Goal: Information Seeking & Learning: Compare options

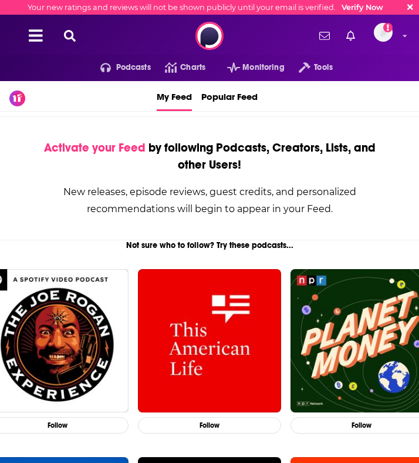
click at [64, 35] on icon at bounding box center [70, 36] width 12 height 12
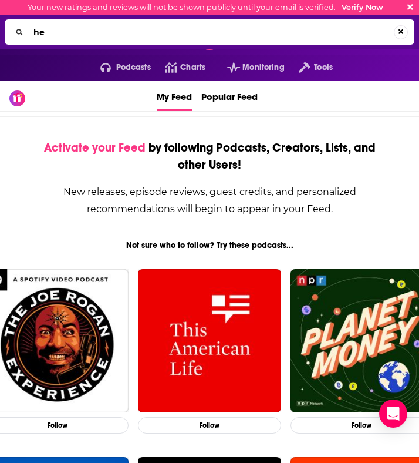
type input "h"
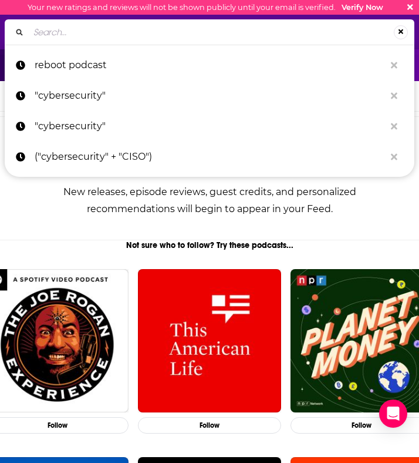
paste input "The Healthy CEO Show"
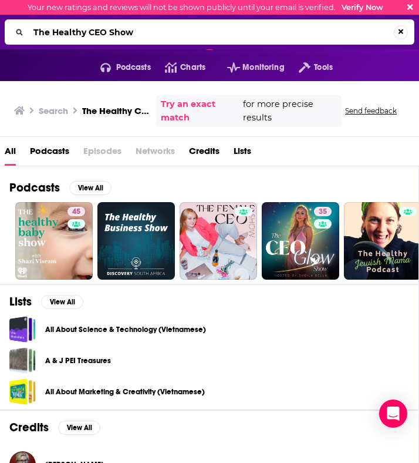
drag, startPoint x: 171, startPoint y: 35, endPoint x: 20, endPoint y: 35, distance: 151.4
click at [18, 33] on div "The Healthy CEO Show" at bounding box center [210, 31] width 410 height 25
paste input "Executive Health and Life"
type input "Executive Health and Life"
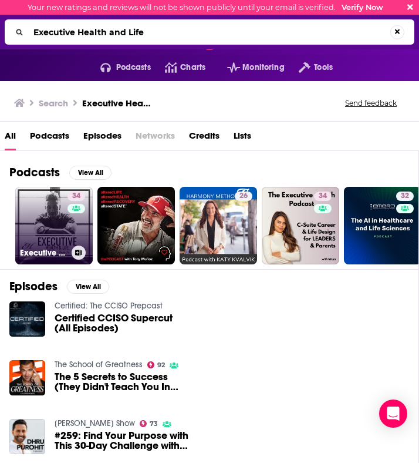
click at [70, 222] on div "34" at bounding box center [78, 218] width 21 height 54
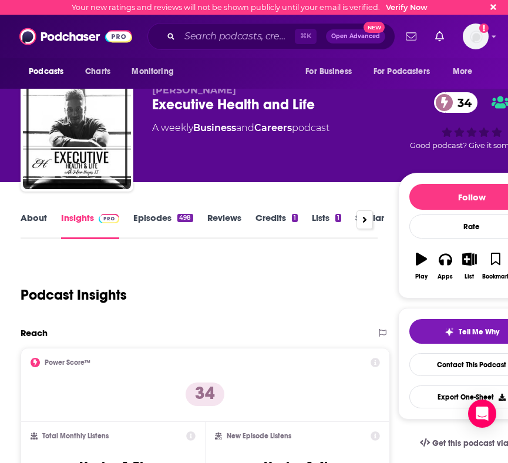
click at [319, 264] on div "Podcast Insights" at bounding box center [194, 288] width 347 height 60
click at [161, 219] on link "Episodes 498" at bounding box center [162, 225] width 59 height 27
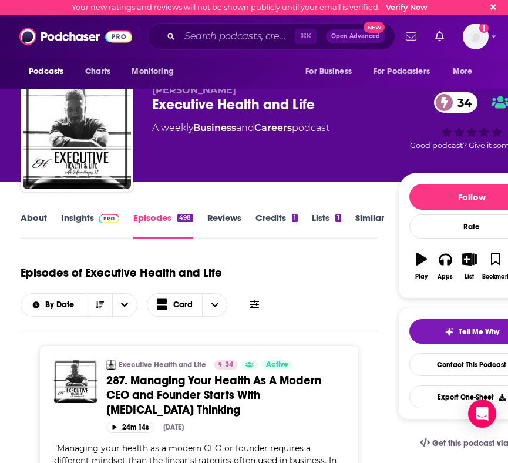
click at [274, 222] on link "Credits 1" at bounding box center [276, 225] width 42 height 27
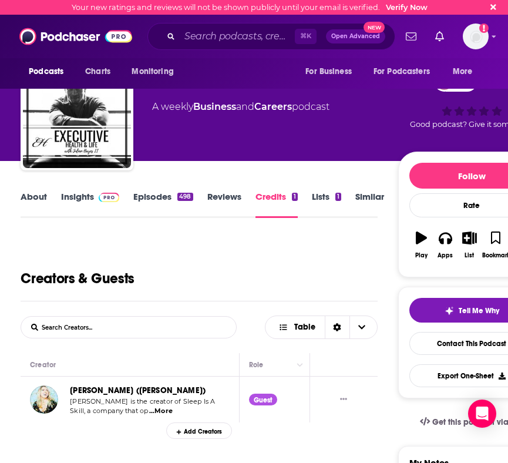
scroll to position [20, 0]
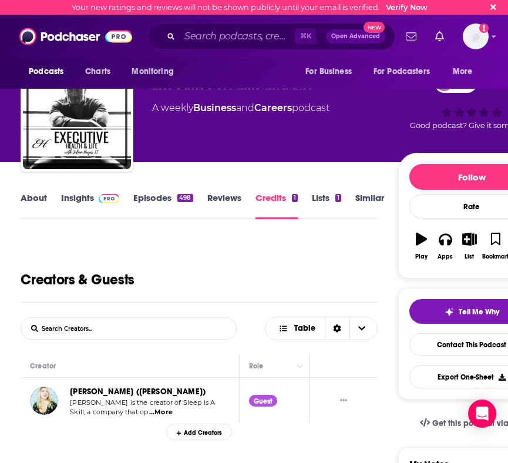
click at [223, 195] on link "Reviews" at bounding box center [224, 205] width 34 height 27
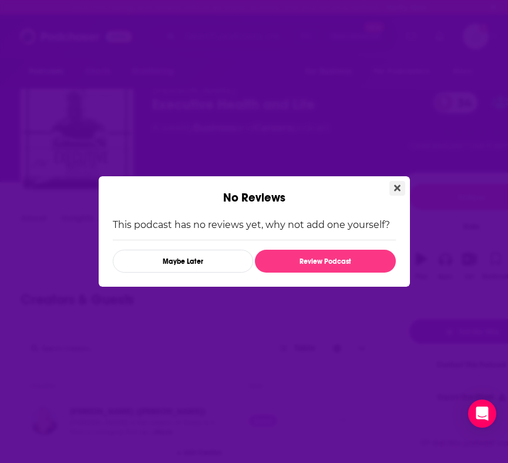
click at [394, 184] on icon "Close" at bounding box center [397, 187] width 6 height 9
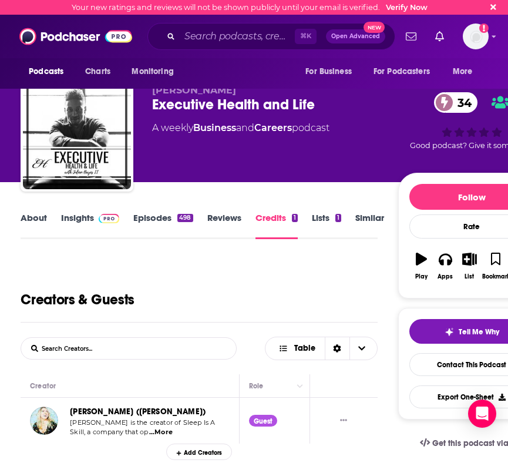
click at [33, 218] on link "About" at bounding box center [34, 225] width 26 height 27
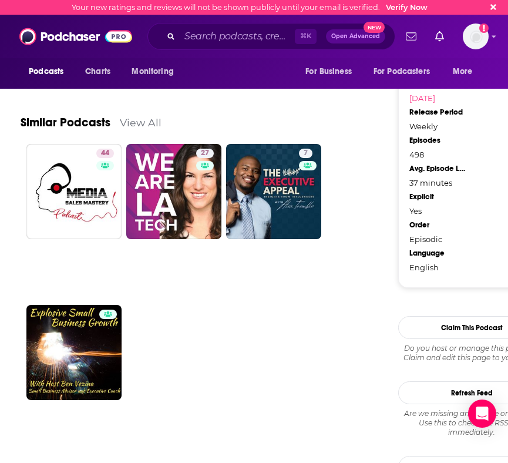
scroll to position [923, 0]
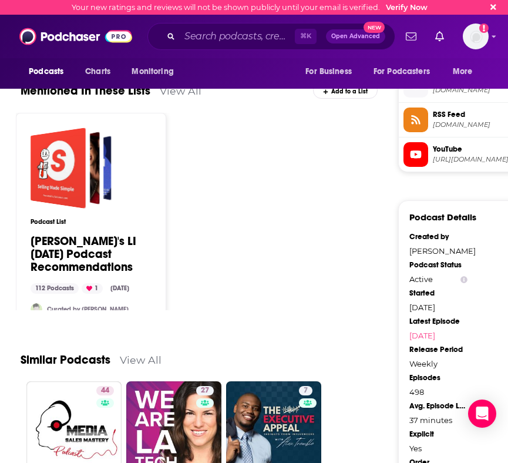
drag, startPoint x: 474, startPoint y: 251, endPoint x: 402, endPoint y: 251, distance: 72.2
click at [402, 251] on div "Podcast Details Created by [PERSON_NAME] Podcast Status Active Started [DATE] L…" at bounding box center [471, 362] width 147 height 325
copy div "[PERSON_NAME]"
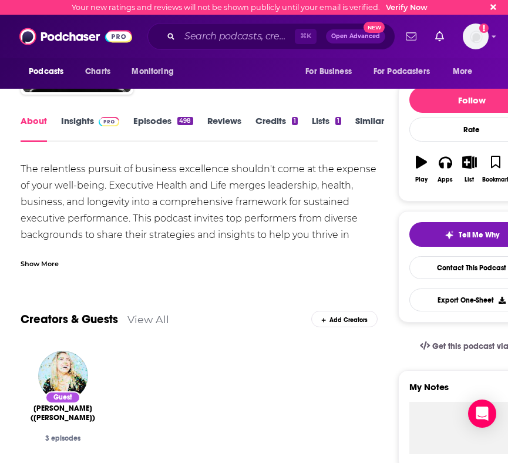
scroll to position [0, 0]
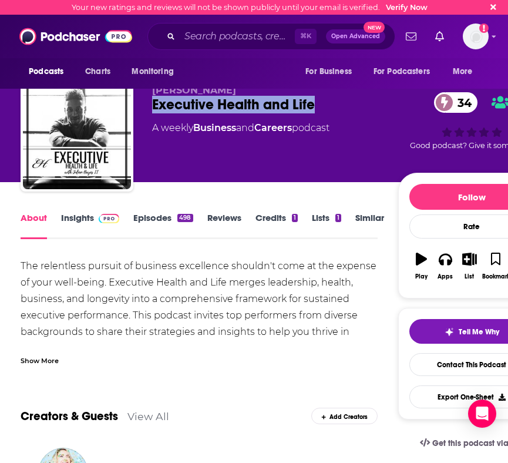
drag, startPoint x: 325, startPoint y: 102, endPoint x: 141, endPoint y: 102, distance: 184.3
click at [141, 102] on div "[PERSON_NAME] Executive Health and Life 34 A weekly Business and Careers podcas…" at bounding box center [283, 137] width 524 height 117
copy h1 "Executive Health and Life"
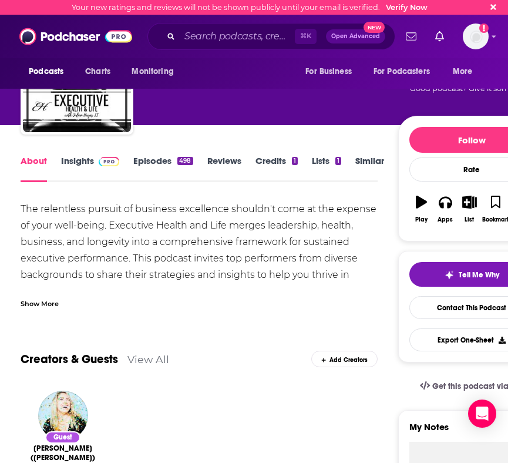
click at [377, 160] on link "Similar" at bounding box center [369, 168] width 29 height 27
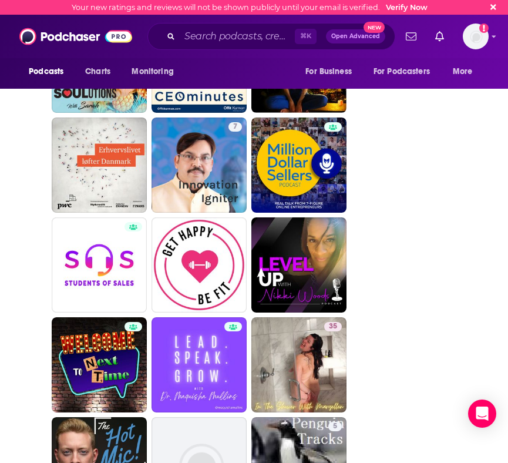
scroll to position [2055, 0]
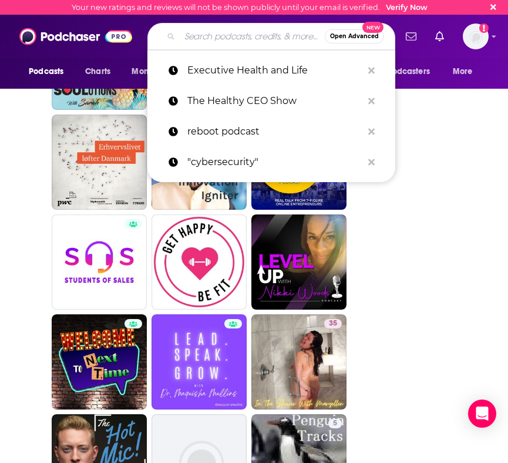
click at [217, 36] on input "Search podcasts, credits, & more..." at bounding box center [252, 36] width 145 height 19
paste input "The Nourished CEO Podcast:"
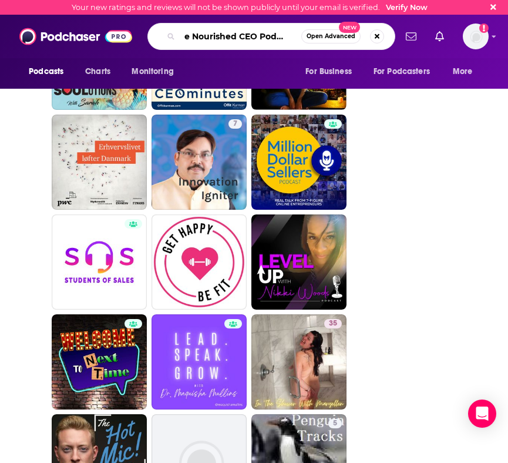
type input "The Nourished CEO Podcast"
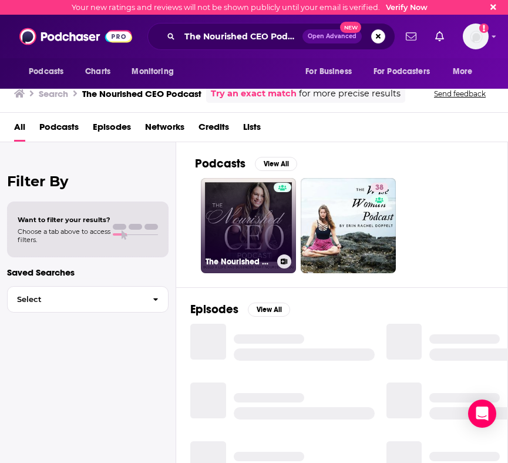
click at [228, 204] on link "The Nourished CEO Podcast" at bounding box center [248, 225] width 95 height 95
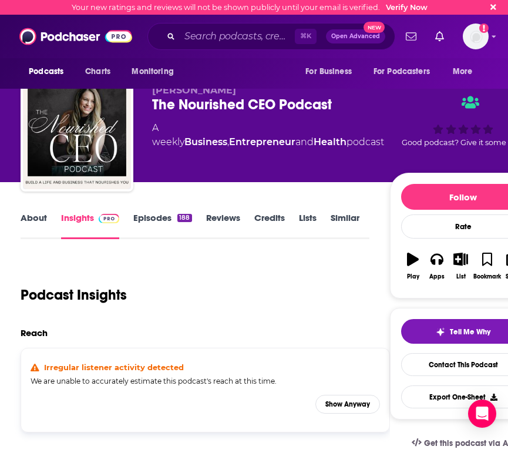
click at [144, 219] on link "Episodes 188" at bounding box center [162, 225] width 58 height 27
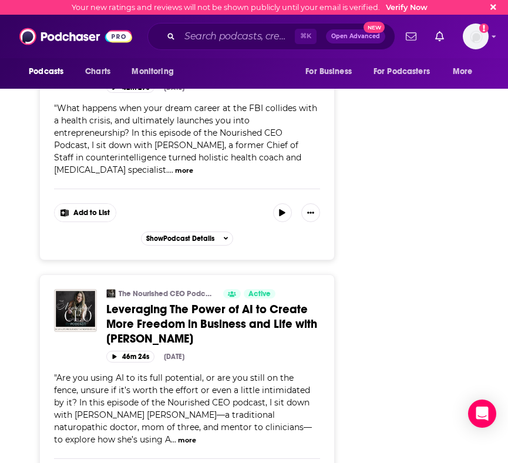
scroll to position [2483, 0]
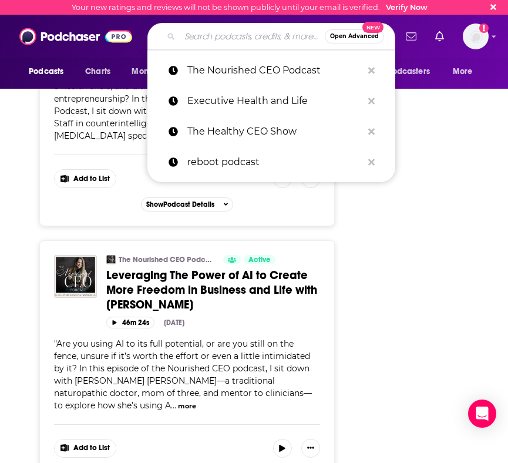
click at [217, 43] on input "Search podcasts, credits, & more..." at bounding box center [252, 36] width 145 height 19
paste input "The Diary of a CEO"
type input "The Diary of a CEO"
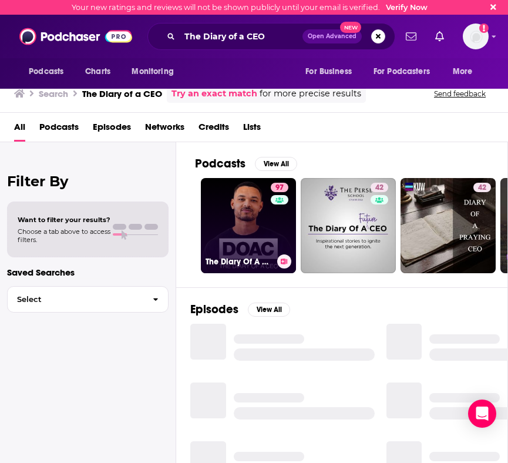
click at [265, 233] on link "97 The Diary Of A CEO with [PERSON_NAME]" at bounding box center [248, 225] width 95 height 95
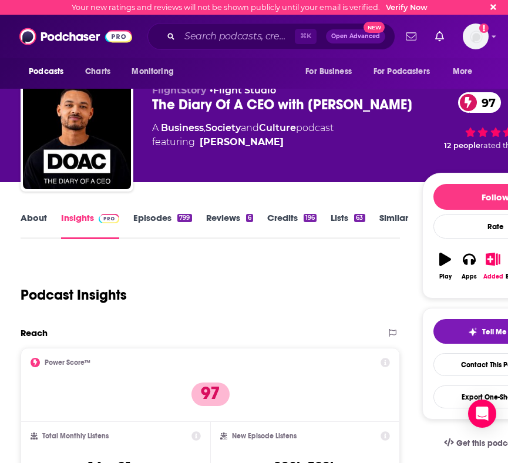
drag, startPoint x: 410, startPoint y: 103, endPoint x: 144, endPoint y: 107, distance: 266.5
click at [145, 107] on div "FlightStory • Flight Studio The Diary Of A CEO with [PERSON_NAME] 97 A Business…" at bounding box center [295, 137] width 548 height 117
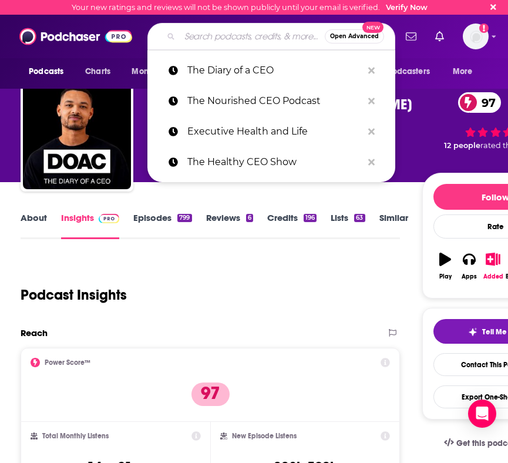
click at [234, 29] on input "Search podcasts, credits, & more..." at bounding box center [252, 36] width 145 height 19
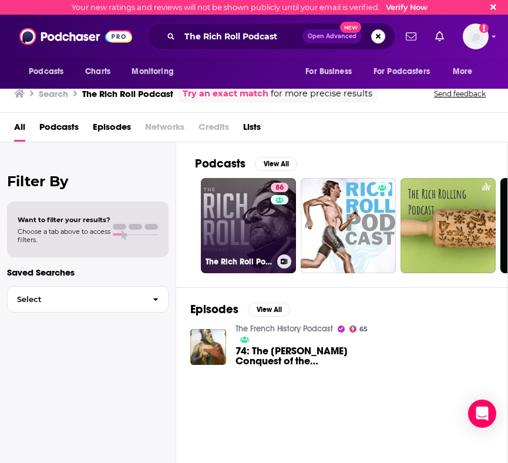
click at [229, 227] on link "86 The [PERSON_NAME] Podcast" at bounding box center [248, 225] width 95 height 95
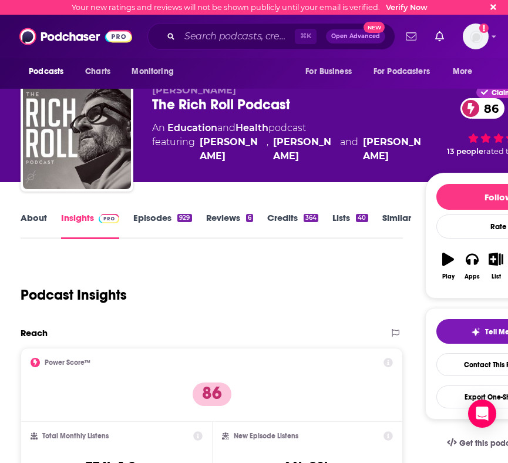
click at [158, 220] on link "Episodes 929" at bounding box center [162, 225] width 58 height 27
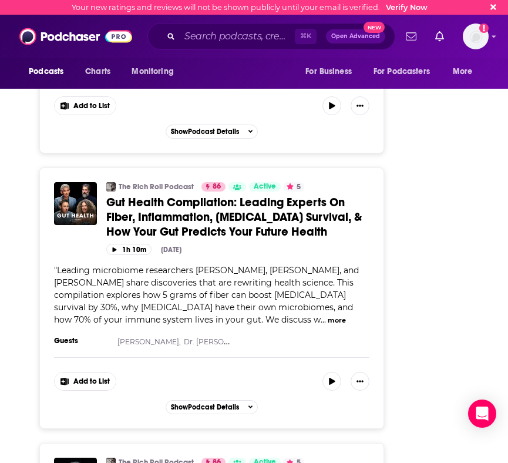
scroll to position [3738, 0]
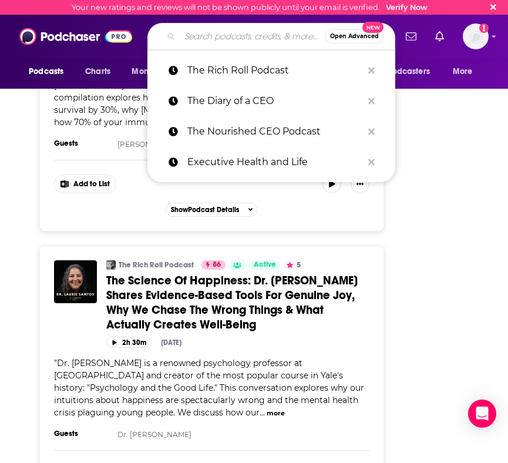
click at [225, 39] on input "Search podcasts, credits, & more..." at bounding box center [252, 36] width 145 height 19
paste input "The School of Greatness"
type input "The School of Greatness"
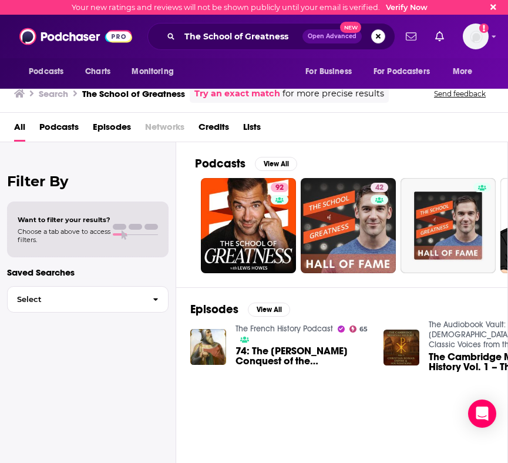
click at [371, 36] on button "Search podcasts, credits, & more..." at bounding box center [378, 36] width 14 height 14
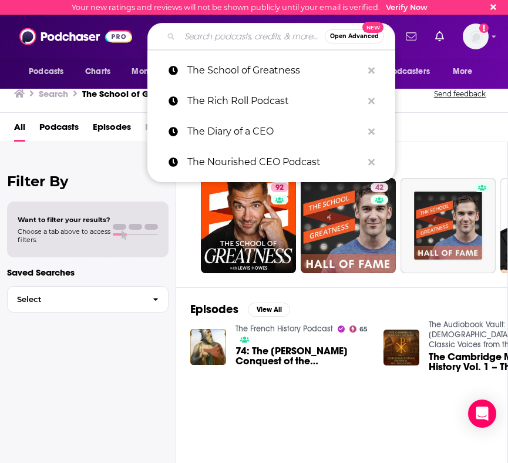
paste input "The [PERSON_NAME] Show"
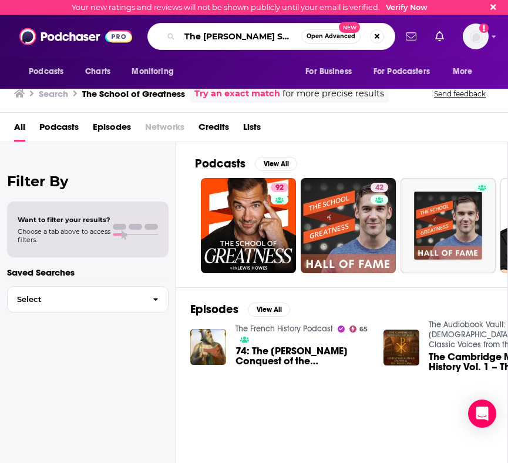
type input "The [PERSON_NAME] Show"
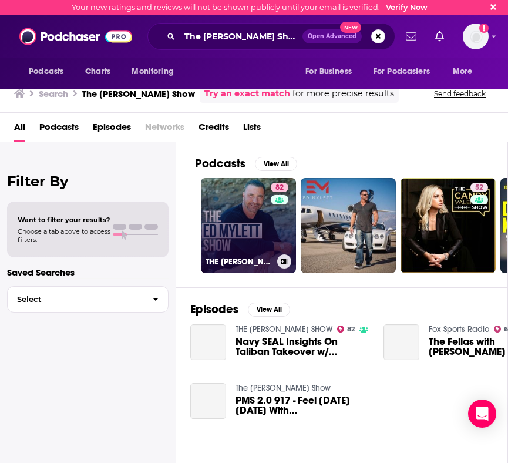
click at [259, 221] on link "82 THE [PERSON_NAME] SHOW" at bounding box center [248, 225] width 95 height 95
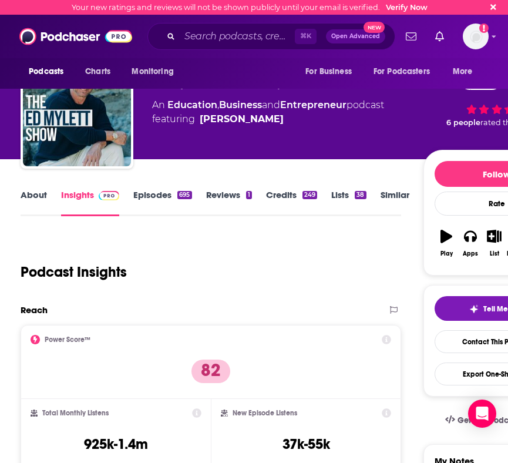
scroll to position [26, 0]
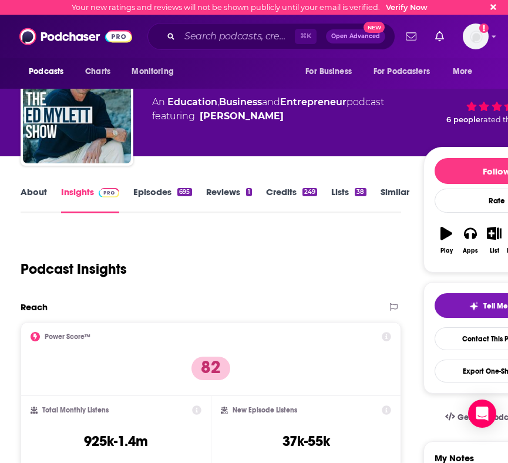
click at [163, 193] on link "Episodes 695" at bounding box center [162, 199] width 58 height 27
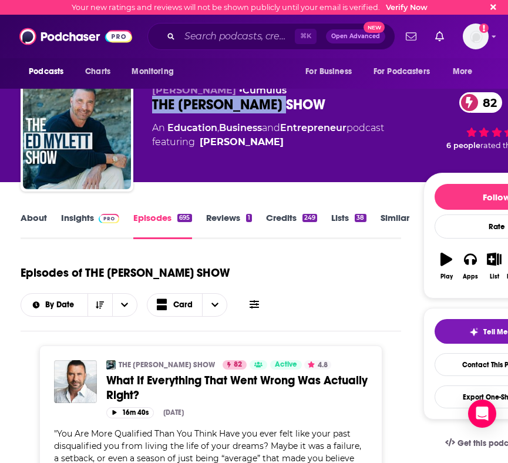
drag, startPoint x: 322, startPoint y: 101, endPoint x: 136, endPoint y: 101, distance: 186.1
click at [136, 101] on div "[PERSON_NAME] THE [PERSON_NAME] SHOW 82 An Education , Business and Entrepreneu…" at bounding box center [295, 137] width 549 height 117
copy h2 "THE [PERSON_NAME] SHOW"
click at [245, 39] on input "Search podcasts, credits, & more..." at bounding box center [237, 36] width 115 height 19
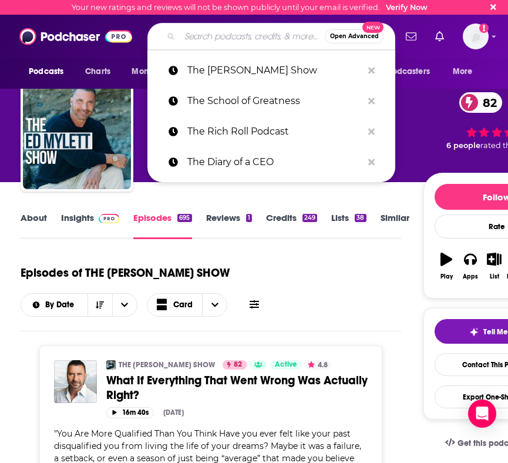
paste input "The [PERSON_NAME] Show"
type input "The [PERSON_NAME] Show"
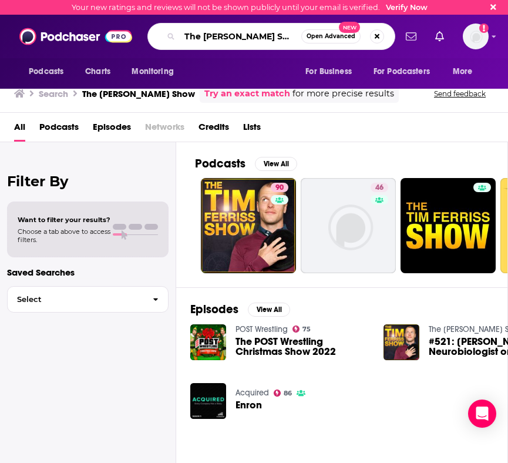
drag, startPoint x: 283, startPoint y: 36, endPoint x: 177, endPoint y: 36, distance: 105.7
click at [177, 36] on div "The [PERSON_NAME] Show Open Advanced New" at bounding box center [271, 36] width 248 height 27
paste input "Mind Pump"
type input "Mind Pump"
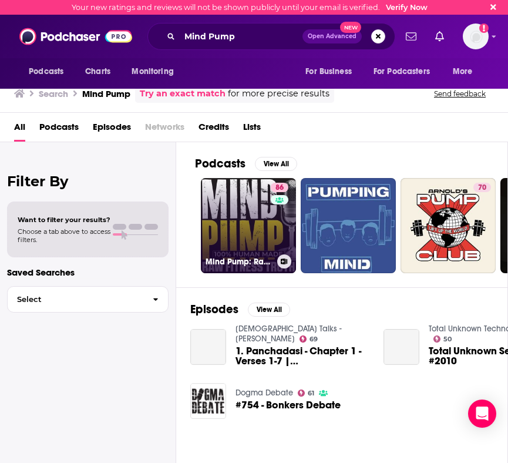
click at [245, 197] on link "86 Mind Pump: Raw Fitness Truth" at bounding box center [248, 225] width 95 height 95
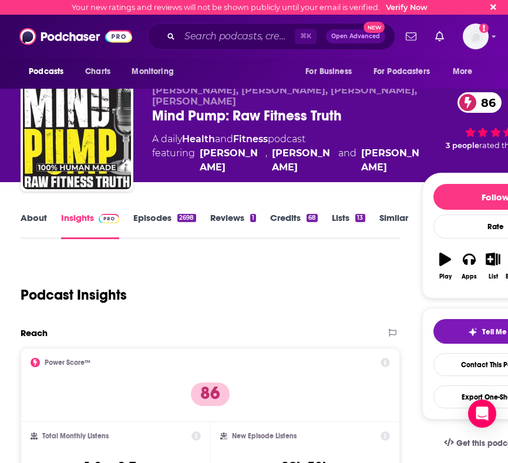
click at [161, 215] on link "Episodes 2698" at bounding box center [164, 225] width 62 height 27
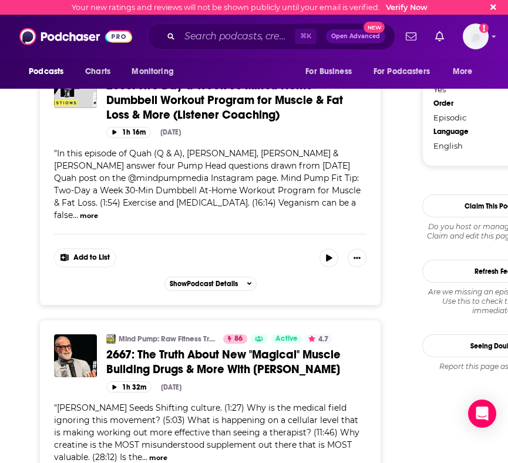
scroll to position [1735, 0]
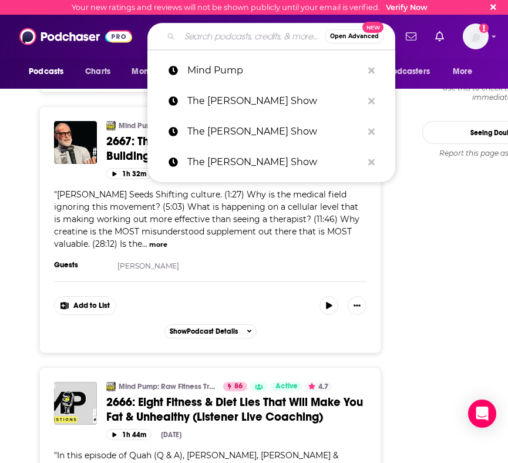
click at [227, 33] on input "Search podcasts, credits, & more..." at bounding box center [252, 36] width 145 height 19
paste input "The Model Health Show"
type input "The Model Health Show"
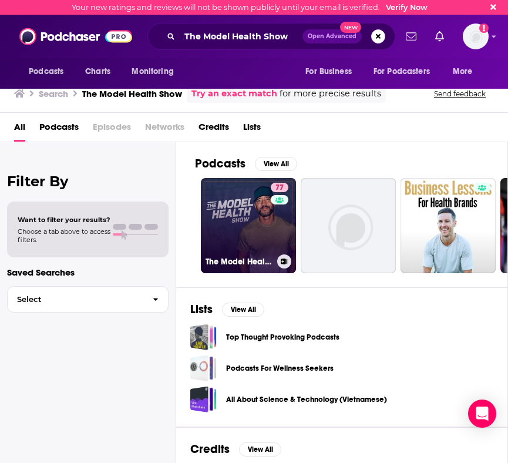
click at [232, 212] on link "77 The Model Health Show" at bounding box center [248, 225] width 95 height 95
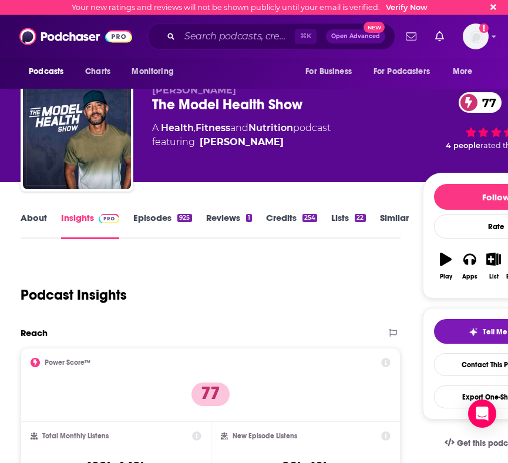
click at [153, 216] on link "Episodes 925" at bounding box center [162, 225] width 58 height 27
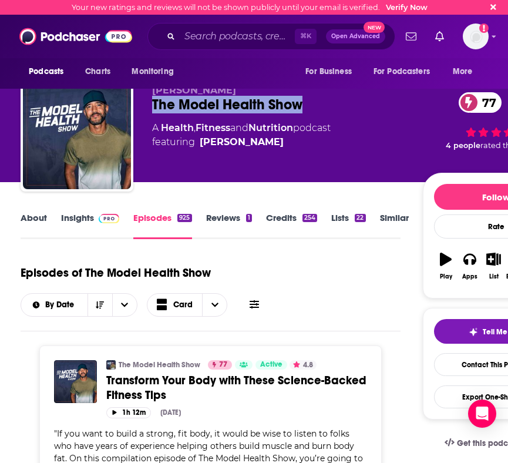
drag, startPoint x: 315, startPoint y: 105, endPoint x: 150, endPoint y: 100, distance: 165.6
click at [150, 100] on div "[PERSON_NAME] The Model Health Show 77 A Health , Fitness and Nutrition podcast…" at bounding box center [295, 137] width 548 height 117
copy h2 "The Model Health Show"
click at [237, 33] on input "Search podcasts, credits, & more..." at bounding box center [237, 36] width 115 height 19
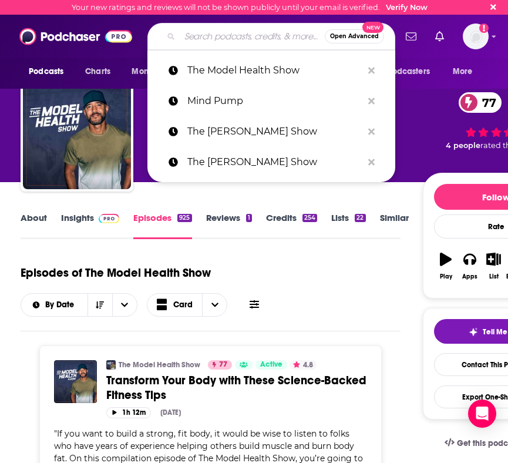
paste input "Ten Percent Happier"
type input "Ten Percent Happier"
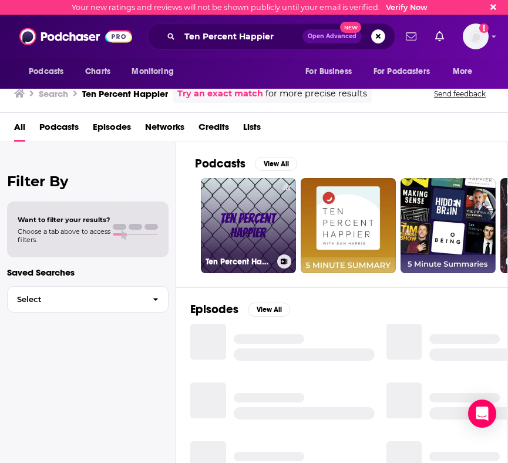
click at [261, 212] on link "Ten Percent Happier" at bounding box center [248, 225] width 95 height 95
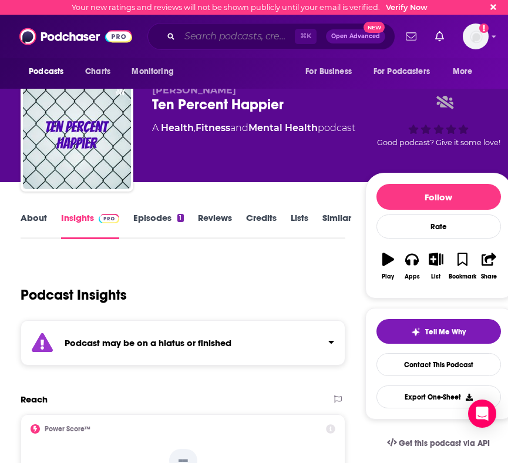
click at [234, 35] on input "Search podcasts, credits, & more..." at bounding box center [237, 36] width 115 height 19
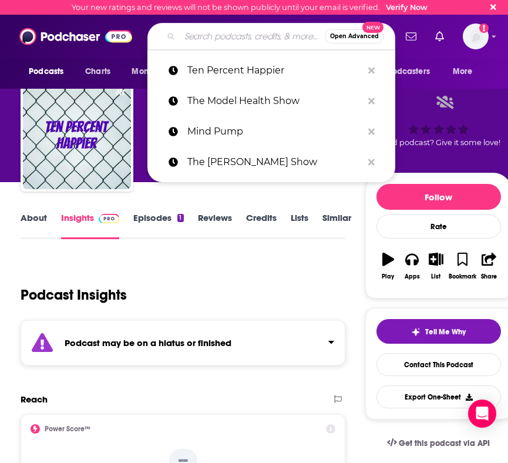
paste input "Modern Wisdom"
type input "Modern Wisdom"
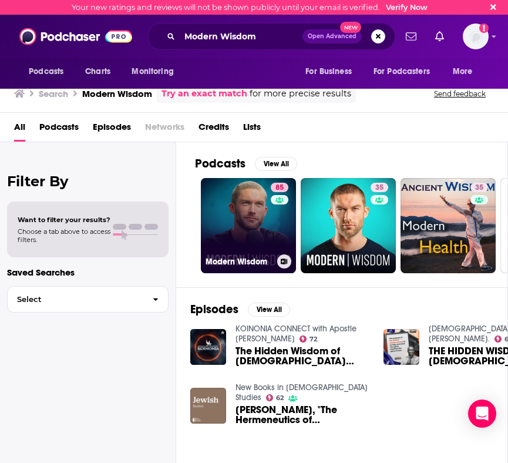
click at [267, 233] on link "85 Modern Wisdom" at bounding box center [248, 225] width 95 height 95
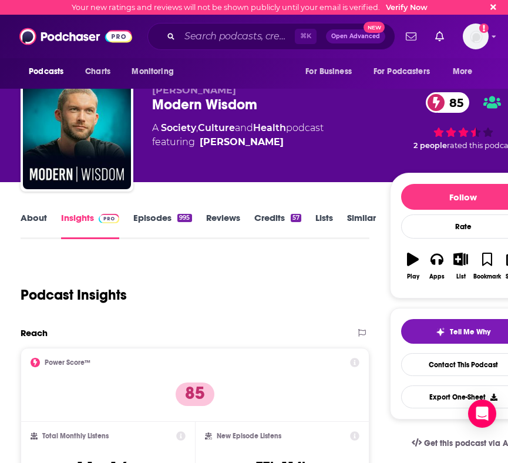
click at [151, 221] on link "Episodes 995" at bounding box center [162, 225] width 58 height 27
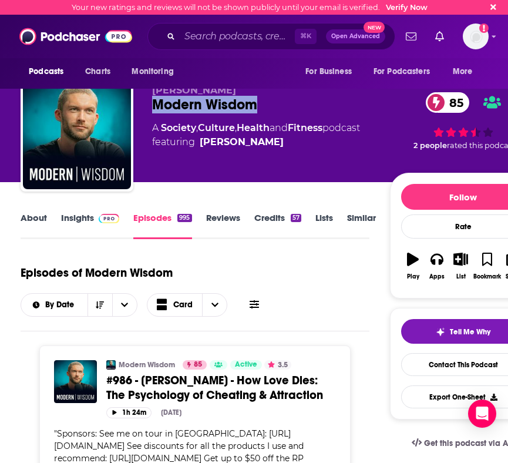
drag, startPoint x: 147, startPoint y: 102, endPoint x: 266, endPoint y: 102, distance: 119.2
click at [266, 102] on div "[PERSON_NAME] Modern Wisdom 85 A Society , Culture , Health and Fitness podcast…" at bounding box center [279, 137] width 516 height 117
copy h2 "Modern Wisdom"
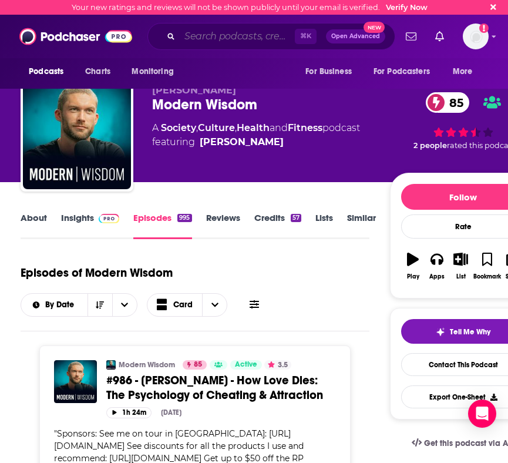
click at [222, 31] on input "Search podcasts, credits, & more..." at bounding box center [237, 36] width 115 height 19
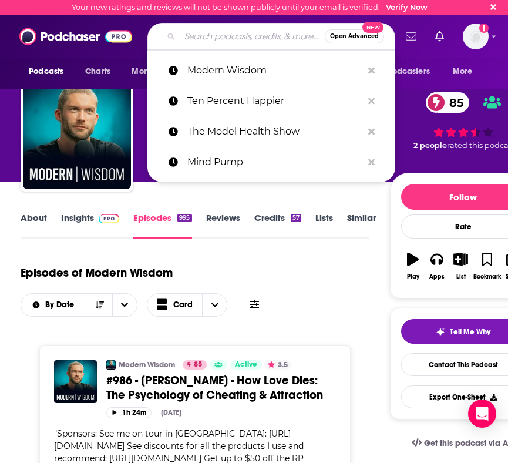
paste input "More Plates More Dates"
type input "More Plates More Dates"
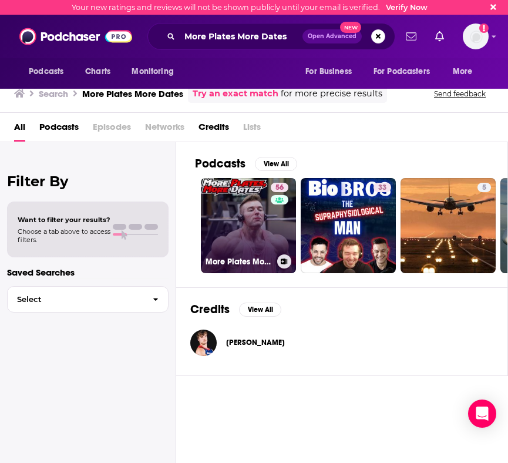
click at [254, 227] on link "56 More Plates More Dates" at bounding box center [248, 225] width 95 height 95
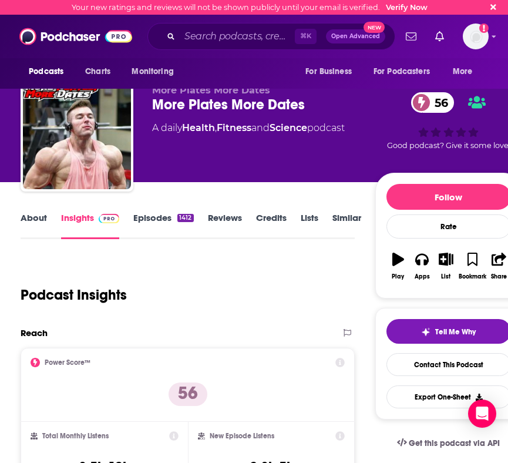
click at [164, 222] on link "Episodes 1412" at bounding box center [163, 225] width 60 height 27
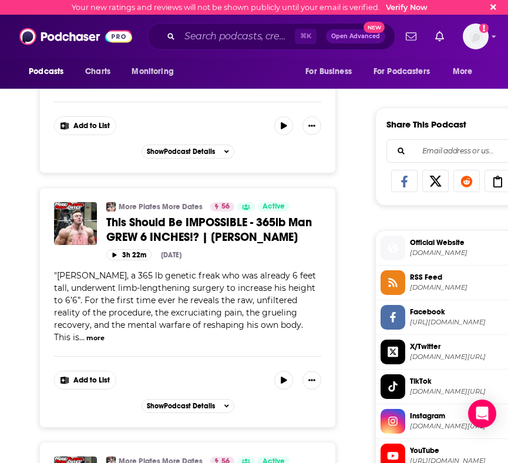
scroll to position [887, 0]
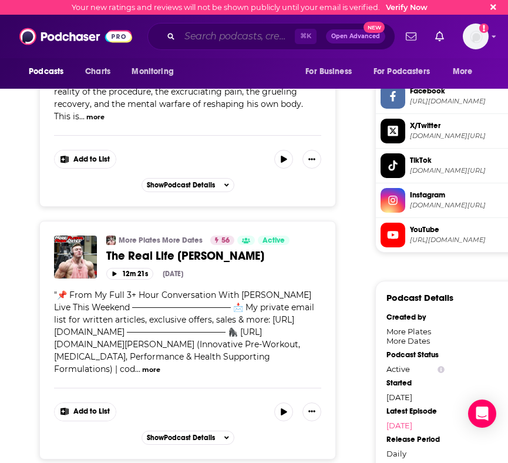
click at [220, 35] on input "Search podcasts, credits, & more..." at bounding box center [237, 36] width 115 height 19
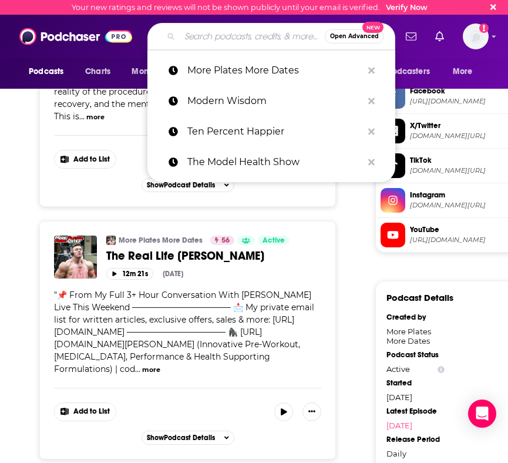
paste input "[PERSON_NAME] Life"
type input "[PERSON_NAME] Life"
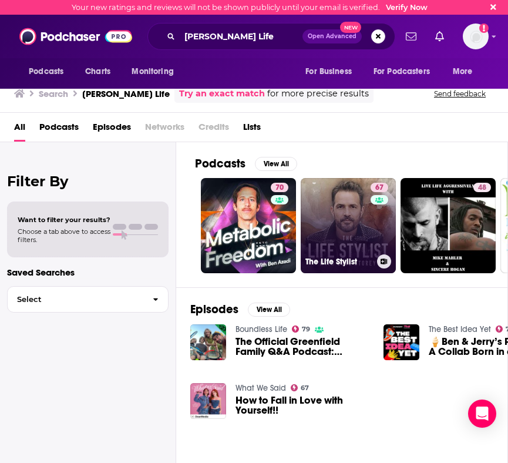
click at [332, 214] on link "67 The Life Stylist" at bounding box center [348, 225] width 95 height 95
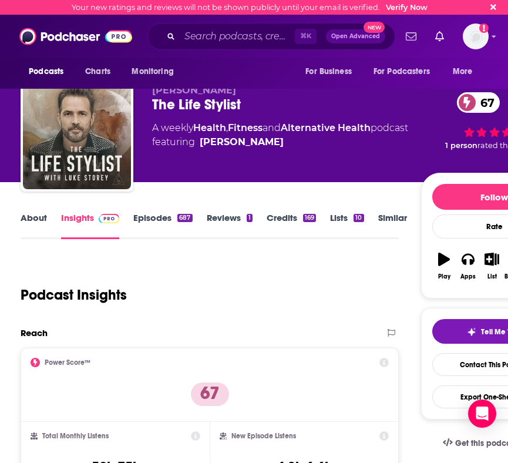
click at [161, 221] on link "Episodes 687" at bounding box center [162, 225] width 59 height 27
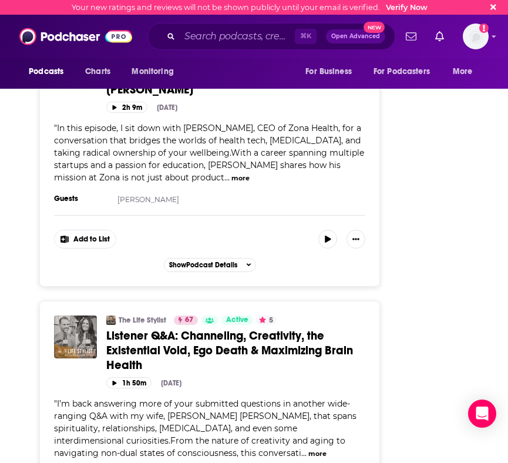
scroll to position [4800, 0]
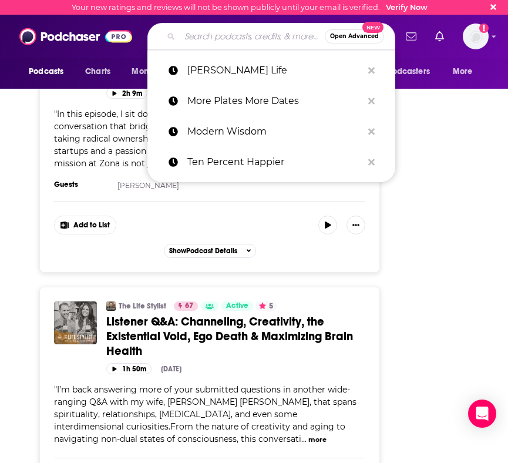
click at [224, 40] on input "Search podcasts, credits, & more..." at bounding box center [252, 36] width 145 height 19
paste input "The Human Upgrade"
type input "The Human Upgrade"
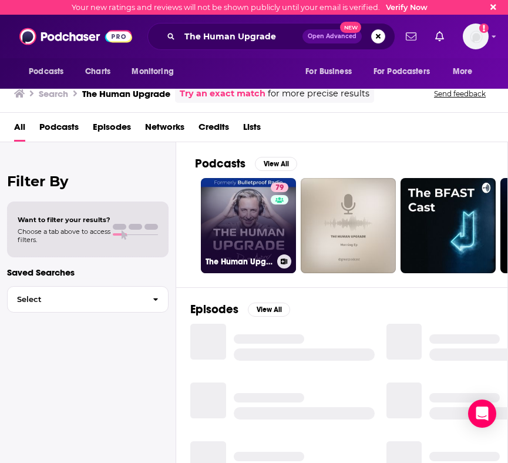
click at [253, 212] on link "79 The Human Upgrade: Biohacking for Longevity & Performance" at bounding box center [248, 225] width 95 height 95
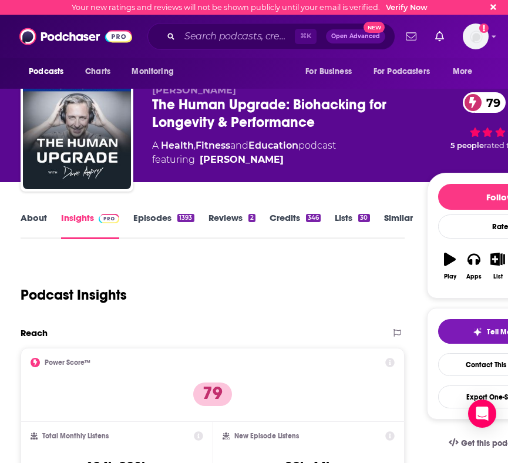
click at [170, 221] on link "Episodes 1393" at bounding box center [163, 225] width 60 height 27
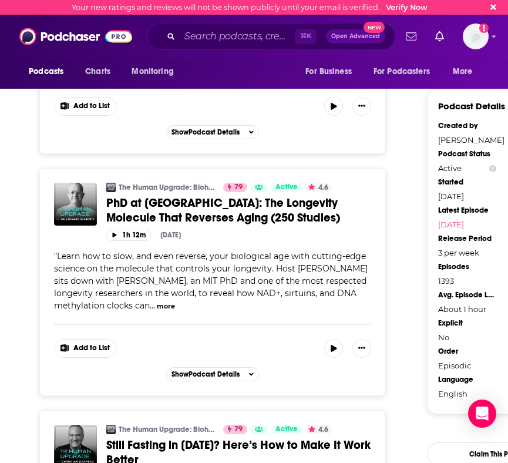
scroll to position [1173, 0]
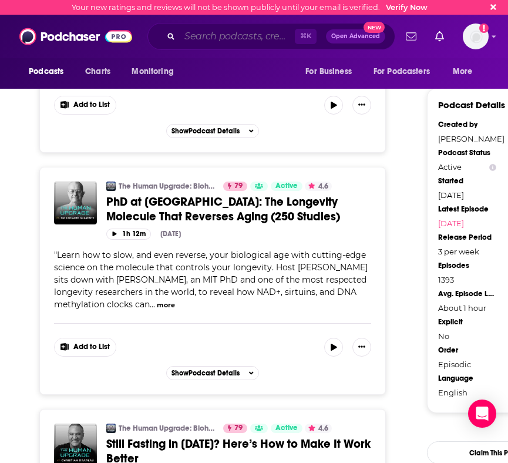
click at [241, 33] on input "Search podcasts, credits, & more..." at bounding box center [237, 36] width 115 height 19
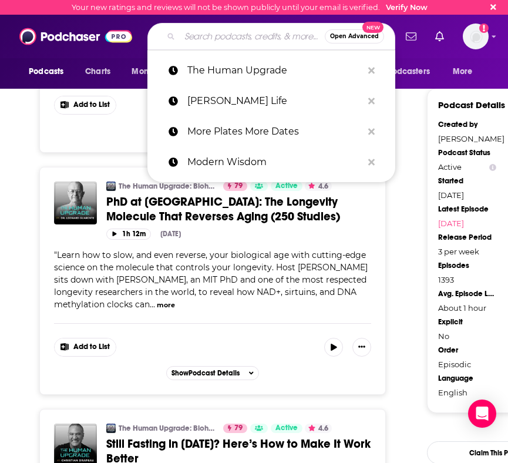
paste input "The Drive"
type input "The Drive"
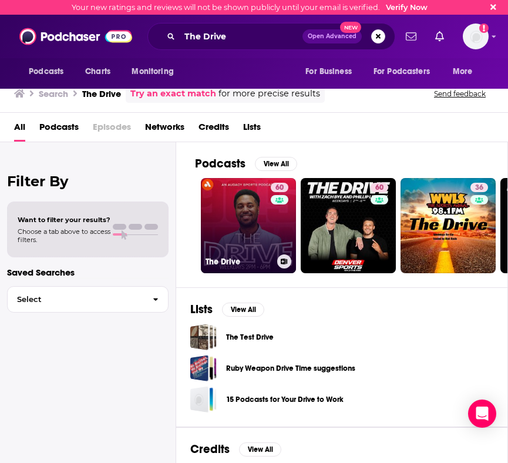
click at [238, 236] on link "[STREET_ADDRESS]" at bounding box center [248, 225] width 95 height 95
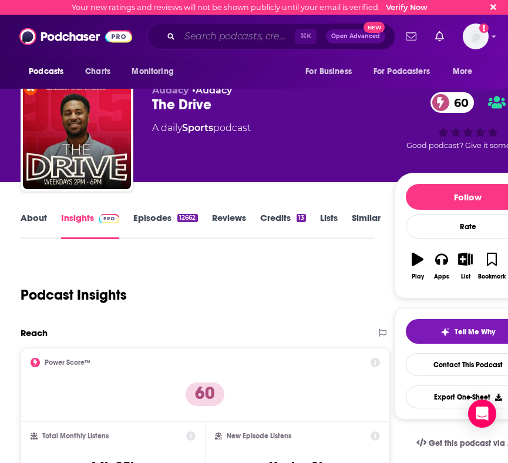
click at [272, 32] on input "Search podcasts, credits, & more..." at bounding box center [237, 36] width 115 height 19
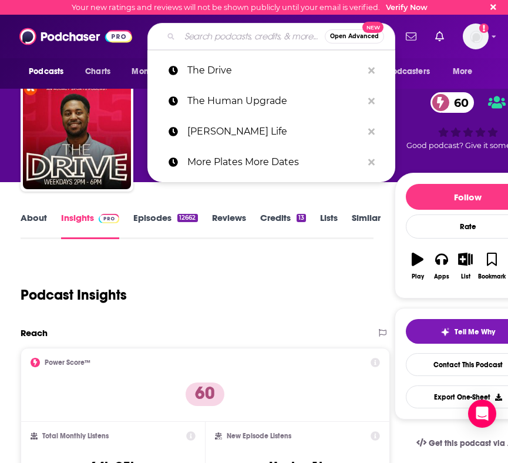
paste input "The Daily Stoic"
type input "The Daily Stoic"
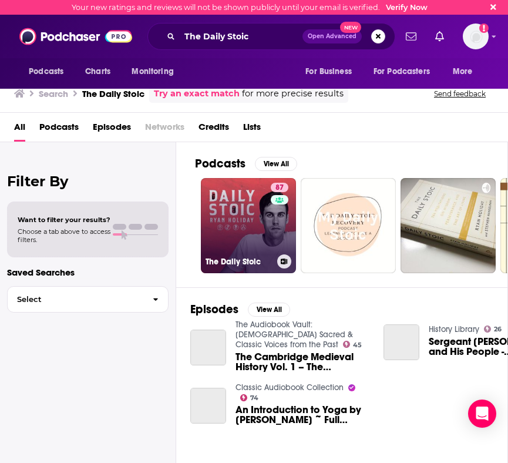
click at [248, 238] on link "87 The Daily Stoic" at bounding box center [248, 225] width 95 height 95
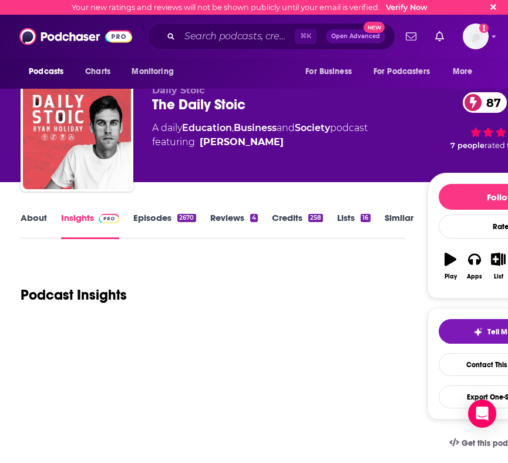
click at [167, 212] on link "Episodes 2670" at bounding box center [164, 225] width 62 height 27
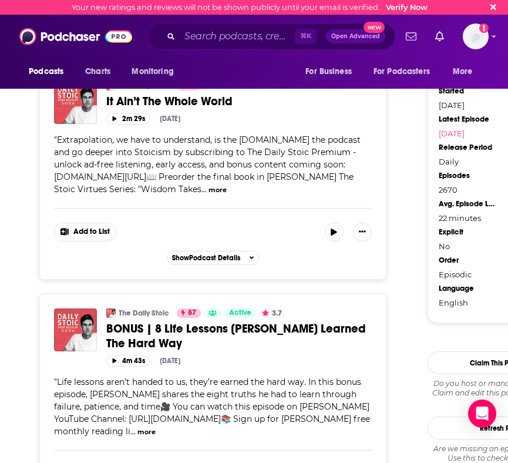
scroll to position [1417, 0]
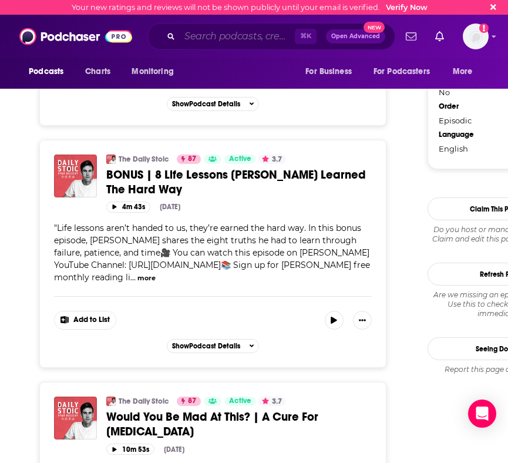
click at [241, 38] on input "Search podcasts, credits, & more..." at bounding box center [237, 36] width 115 height 19
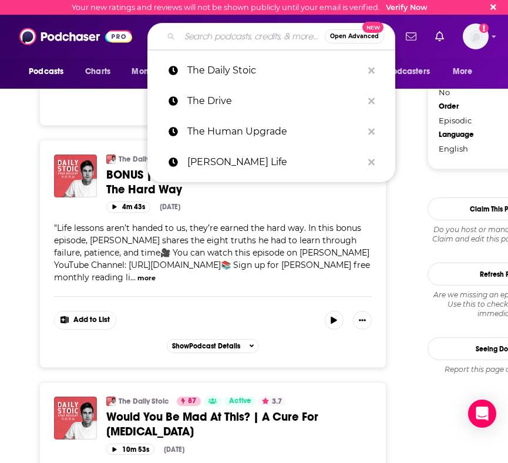
paste input "The [PERSON_NAME] and [PERSON_NAME] Show"
type input "The [PERSON_NAME] and [PERSON_NAME] Show"
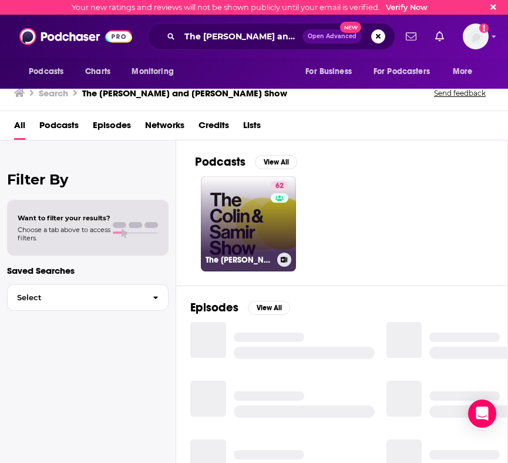
click at [259, 207] on link "62 The [PERSON_NAME] and [PERSON_NAME] Show" at bounding box center [248, 223] width 95 height 95
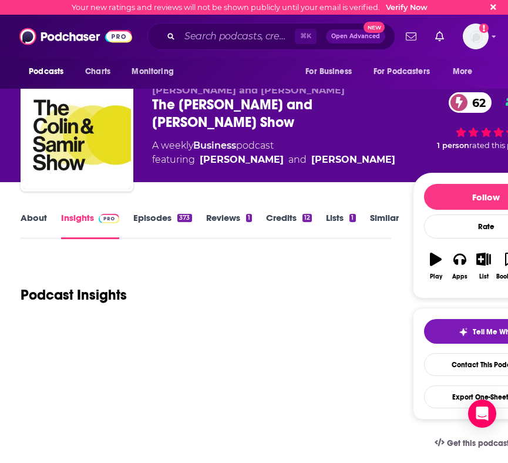
click at [156, 219] on link "Episodes 373" at bounding box center [162, 225] width 58 height 27
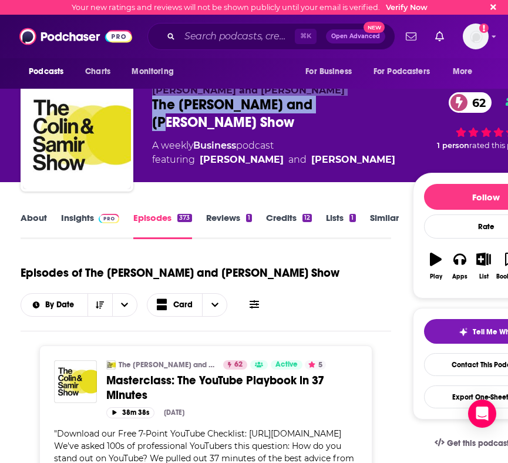
drag, startPoint x: 326, startPoint y: 108, endPoint x: 131, endPoint y: 107, distance: 194.9
click at [131, 107] on div "[PERSON_NAME] and [PERSON_NAME] The [PERSON_NAME] and [PERSON_NAME] Show 62 A w…" at bounding box center [290, 137] width 538 height 117
click at [264, 107] on div "The [PERSON_NAME] and [PERSON_NAME] Show 62" at bounding box center [282, 113] width 260 height 35
drag, startPoint x: 330, startPoint y: 104, endPoint x: 144, endPoint y: 103, distance: 186.1
click at [144, 103] on div "[PERSON_NAME] and [PERSON_NAME] The [PERSON_NAME] and [PERSON_NAME] Show 62 A w…" at bounding box center [290, 137] width 538 height 117
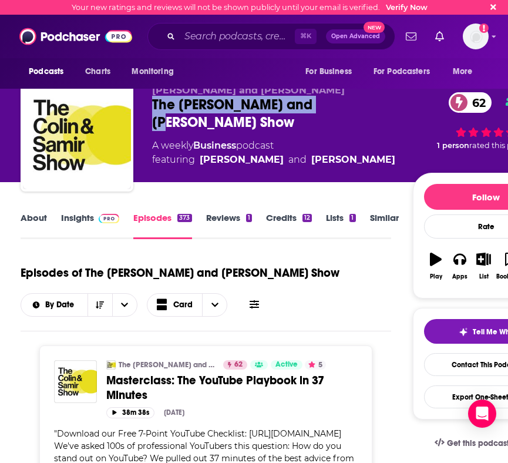
copy h2 "The [PERSON_NAME] and [PERSON_NAME] Show"
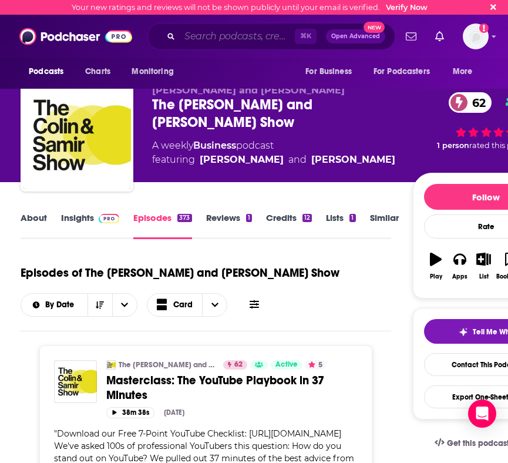
click at [209, 37] on input "Search podcasts, credits, & more..." at bounding box center [237, 36] width 115 height 19
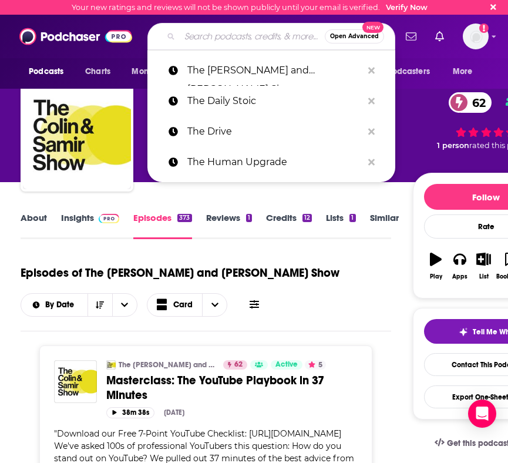
paste input "The Roommates Podcast"
type input "The Roommates Podcast"
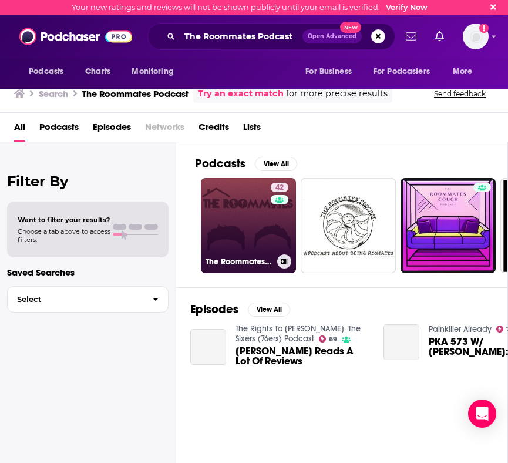
click at [241, 217] on link "42 The Roommates Podcast" at bounding box center [248, 225] width 95 height 95
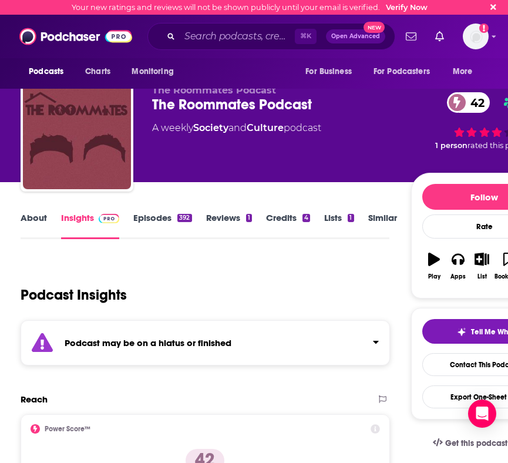
click at [144, 220] on link "Episodes 392" at bounding box center [162, 225] width 58 height 27
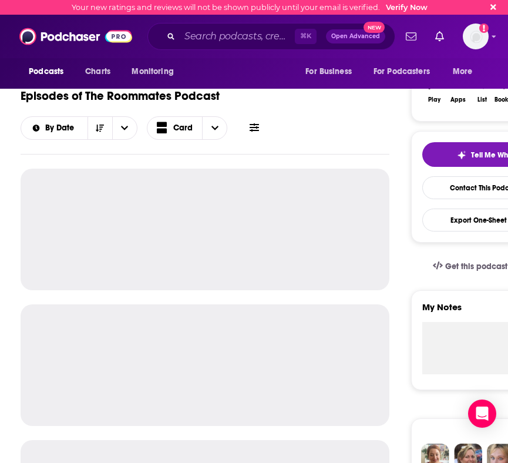
scroll to position [176, 0]
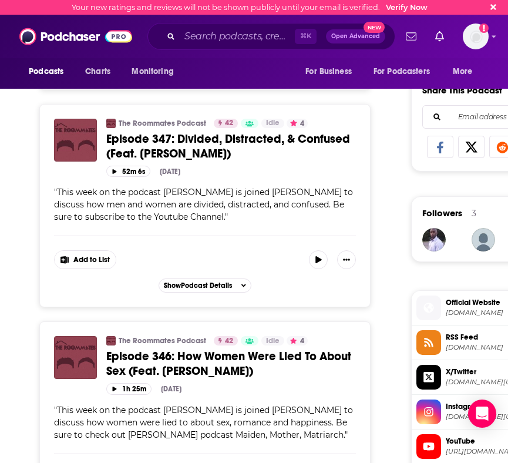
scroll to position [729, 0]
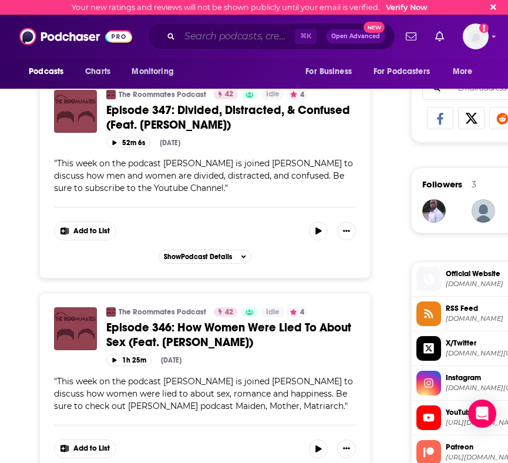
click at [242, 33] on input "Search podcasts, credits, & more..." at bounding box center [237, 36] width 115 height 19
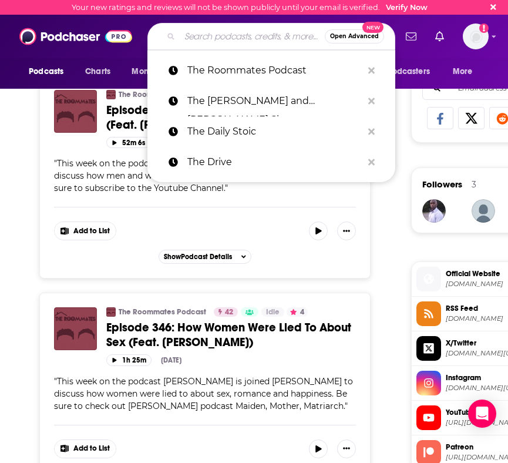
paste input "BiggerPockets Money Podcast"
type input "BiggerPockets Money Podcast"
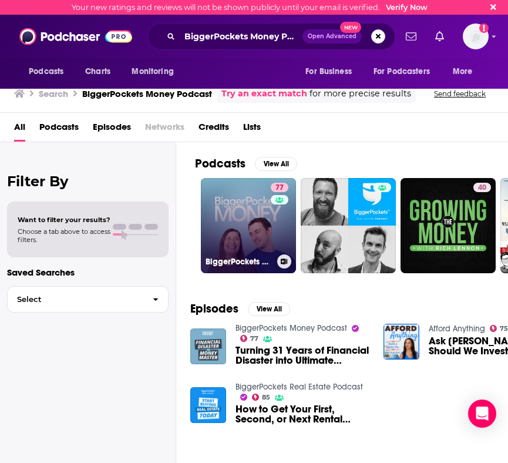
click at [219, 214] on link "77 BiggerPockets Money Podcast" at bounding box center [248, 225] width 95 height 95
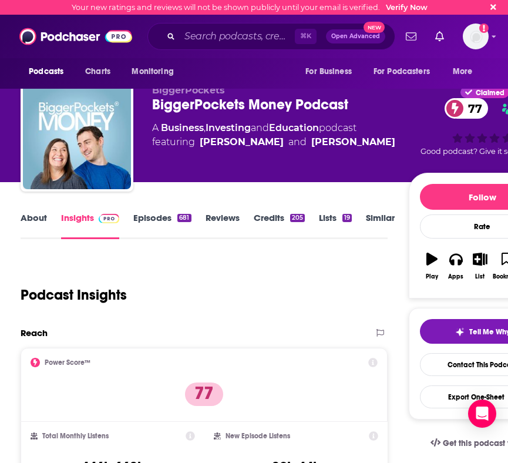
click at [150, 214] on link "Episodes 681" at bounding box center [162, 225] width 58 height 27
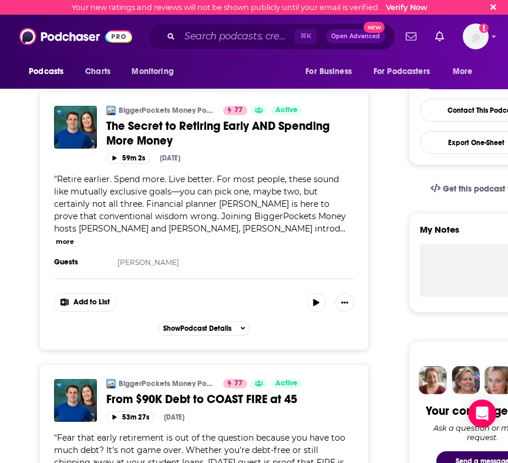
scroll to position [319, 0]
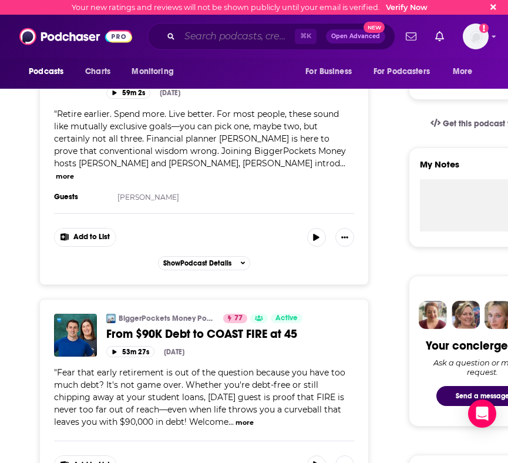
click at [197, 35] on input "Search podcasts, credits, & more..." at bounding box center [237, 36] width 115 height 19
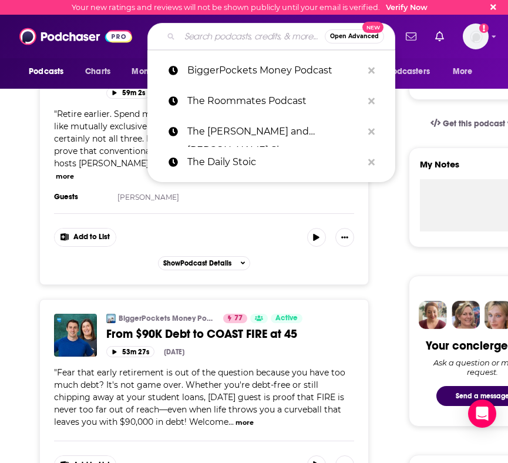
paste input "The Nick Bare Podcast"
type input "The Nick Bare Podcast"
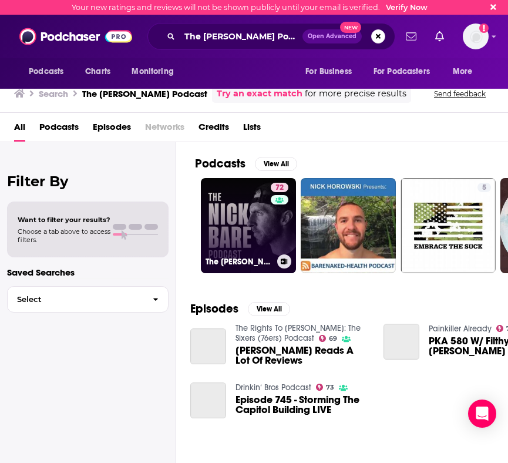
click at [255, 226] on link "72 The Nick Bare Podcast" at bounding box center [248, 225] width 95 height 95
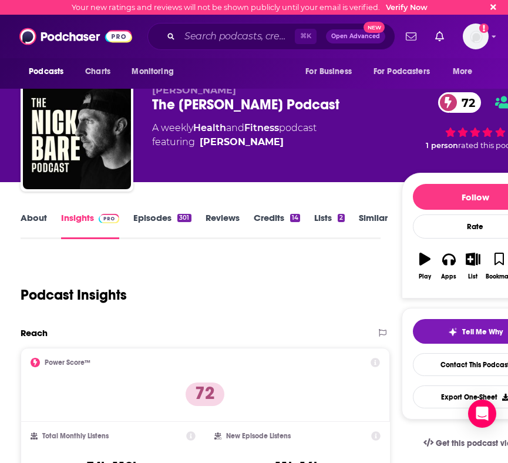
click at [156, 222] on link "Episodes 301" at bounding box center [162, 225] width 58 height 27
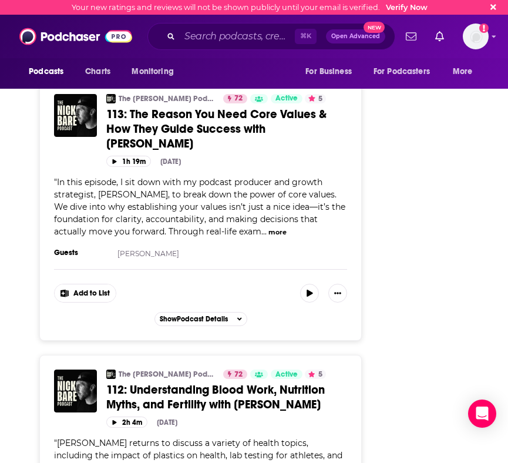
scroll to position [6050, 0]
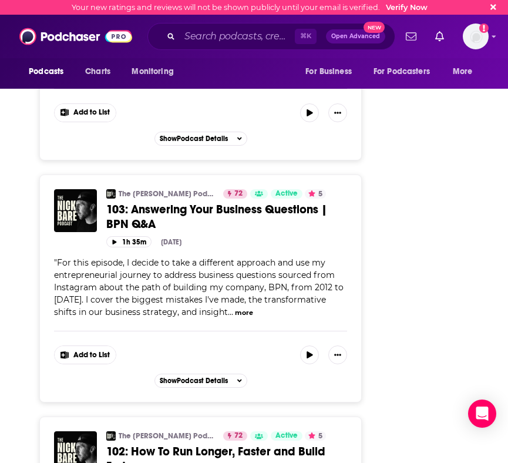
scroll to position [8400, 0]
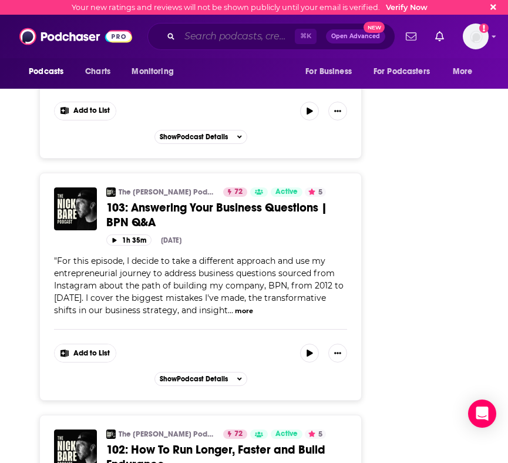
click at [196, 35] on input "Search podcasts, credits, & more..." at bounding box center [237, 36] width 115 height 19
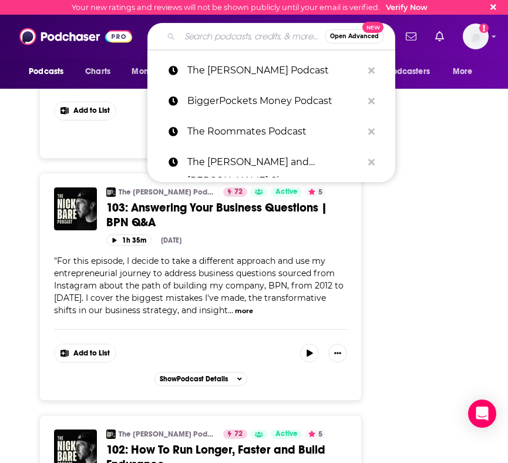
paste input "The Ultimate Human"
type input "The Ultimate Human"
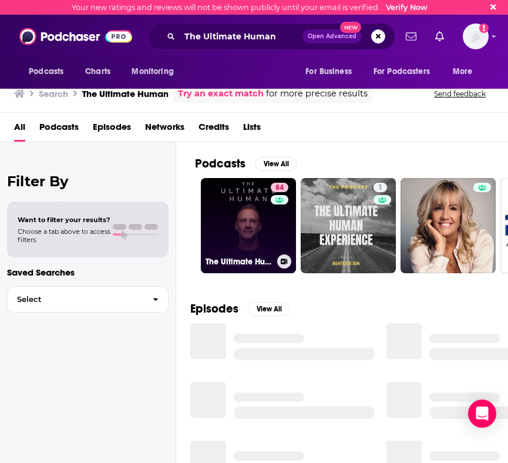
click at [255, 234] on link "84 The Ultimate Human with Gary Brecka" at bounding box center [248, 225] width 95 height 95
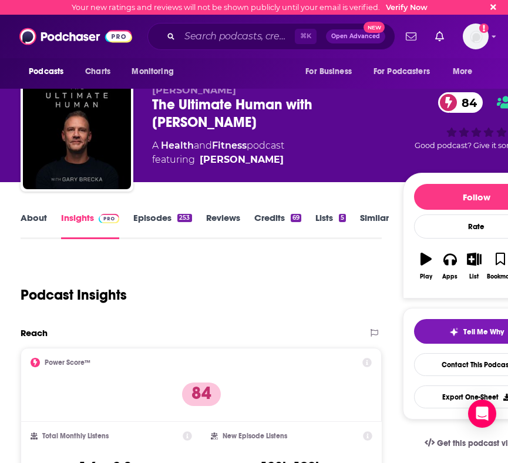
click at [151, 227] on link "Episodes 253" at bounding box center [162, 225] width 58 height 27
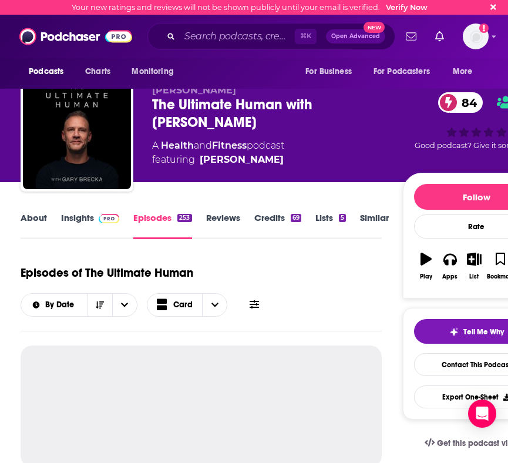
click at [374, 220] on link "Similar" at bounding box center [374, 225] width 29 height 27
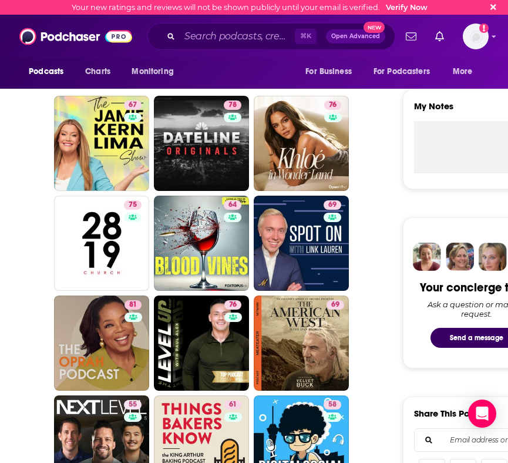
scroll to position [515, 0]
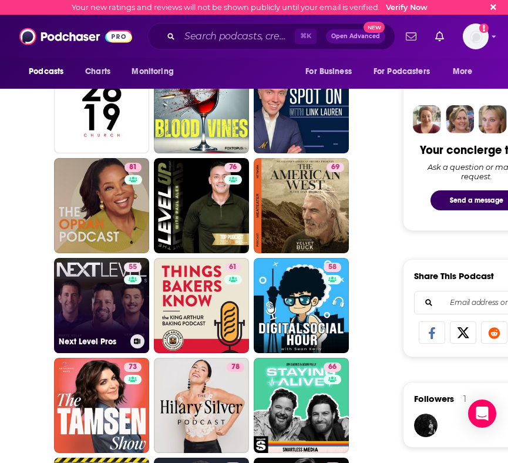
click at [134, 306] on div "55" at bounding box center [134, 298] width 21 height 72
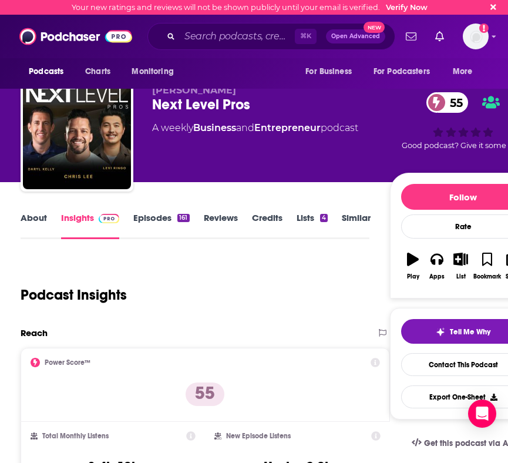
click at [158, 223] on link "Episodes 161" at bounding box center [161, 225] width 56 height 27
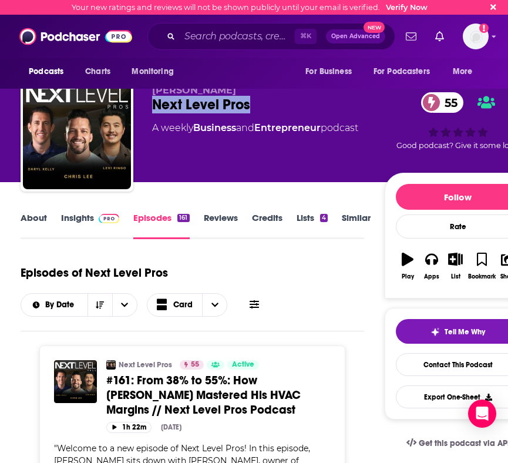
drag, startPoint x: 259, startPoint y: 97, endPoint x: 139, endPoint y: 104, distance: 120.5
click at [139, 104] on div "Chris Lee Next Level Pros 55 A weekly Business and Entrepreneur podcast 55 Good…" at bounding box center [276, 137] width 511 height 117
copy h2 "Next Level Pros"
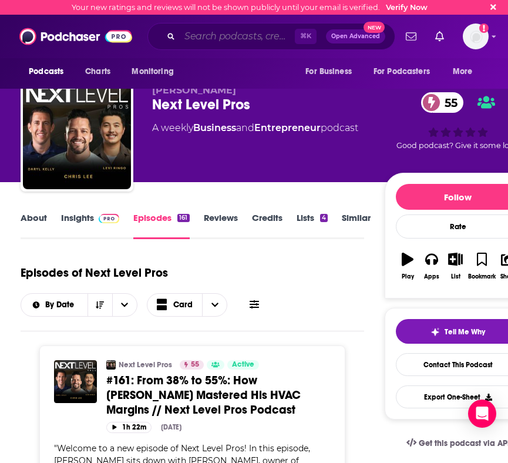
click at [258, 32] on input "Search podcasts, credits, & more..." at bounding box center [237, 36] width 115 height 19
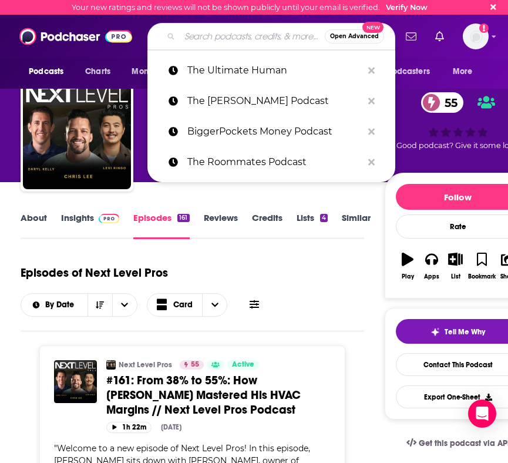
paste input "BiggerPockets Money Podcast"
type input "BiggerPockets Money Podcast"
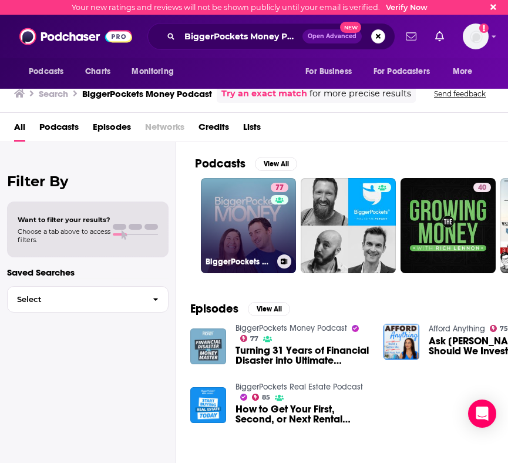
click at [249, 223] on link "77 BiggerPockets Money Podcast" at bounding box center [248, 225] width 95 height 95
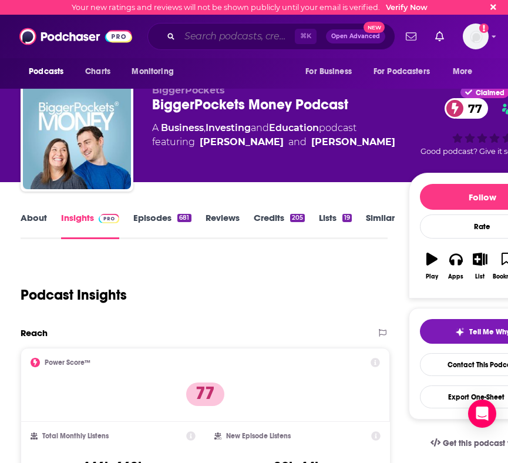
click at [223, 30] on input "Search podcasts, credits, & more..." at bounding box center [237, 36] width 115 height 19
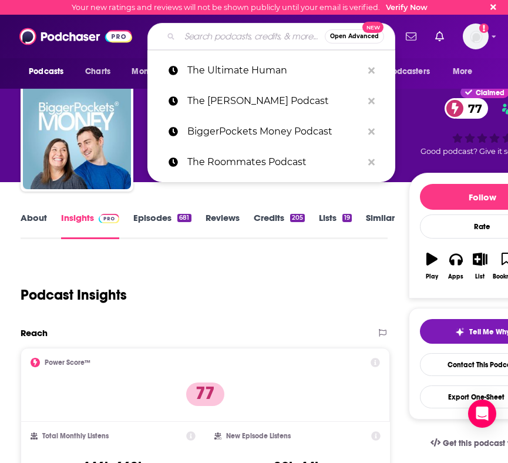
paste input "The Jake Tran Show"
type input "The Jake Tran Show"
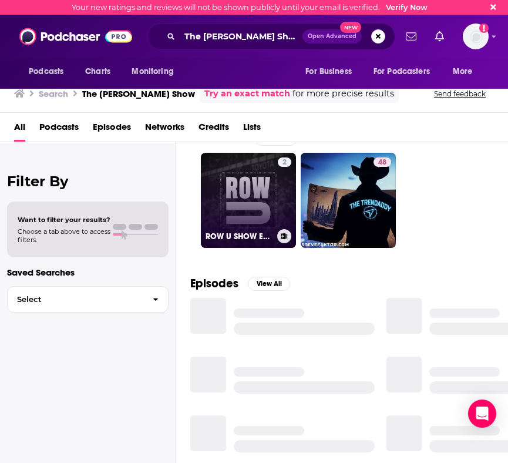
scroll to position [25, 0]
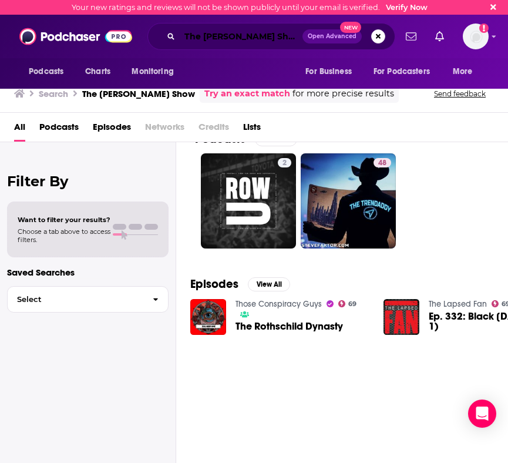
click at [265, 33] on input "The Jake Tran Show" at bounding box center [241, 36] width 123 height 19
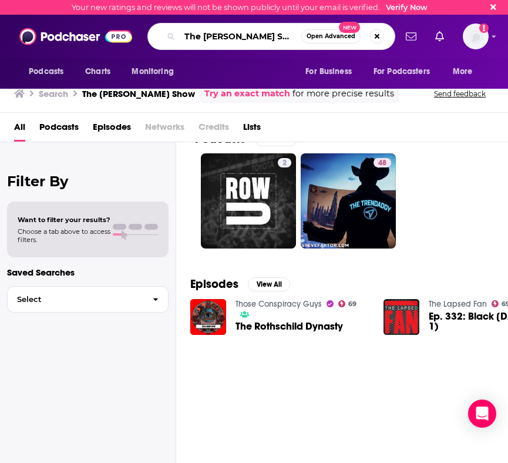
drag, startPoint x: 282, startPoint y: 36, endPoint x: 122, endPoint y: 36, distance: 160.8
click at [122, 36] on div "Podcasts Charts Monitoring The Jake Tran Show Open Advanced New For Business Fo…" at bounding box center [254, 36] width 508 height 43
paste input "Real AF with Andy Frisella"
type input "Real AF with Andy Frisella"
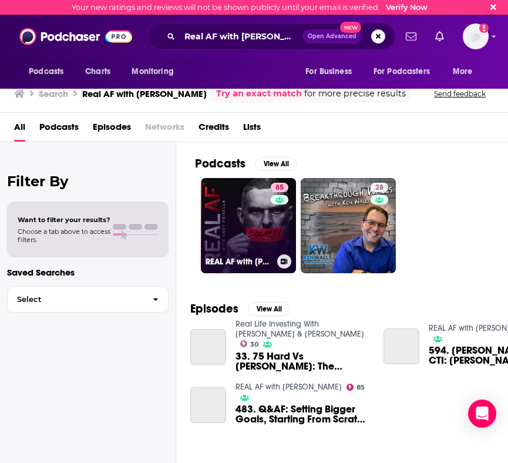
click at [259, 238] on link "85 REAL AF with Andy Frisella" at bounding box center [248, 225] width 95 height 95
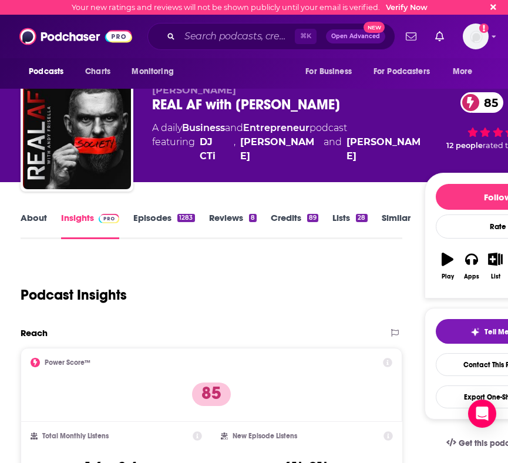
click at [161, 220] on link "Episodes 1283" at bounding box center [163, 225] width 61 height 27
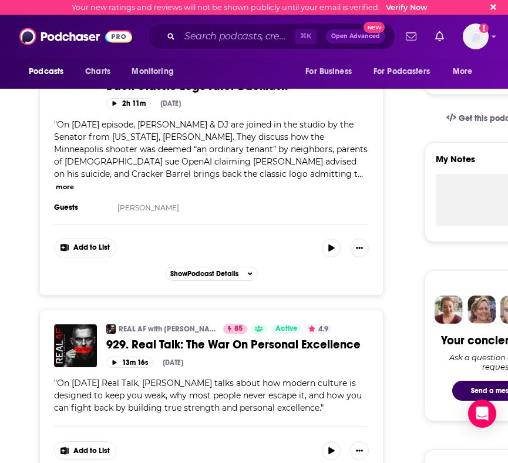
scroll to position [377, 0]
